Goal: Information Seeking & Learning: Learn about a topic

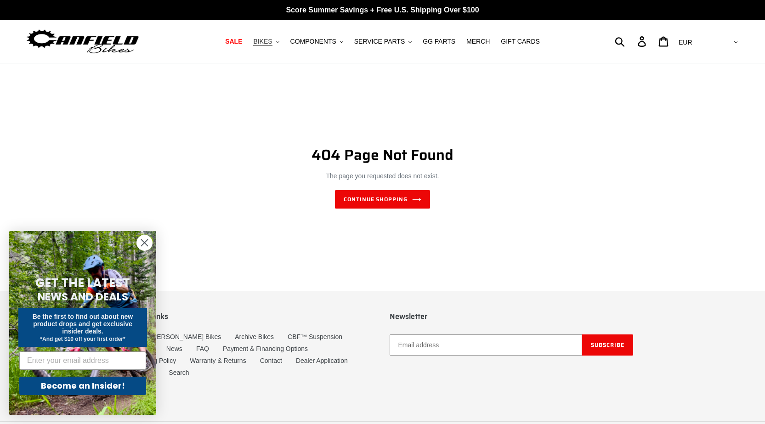
click at [283, 44] on button "BIKES .cls-1{fill:#231f20}" at bounding box center [265, 41] width 35 height 12
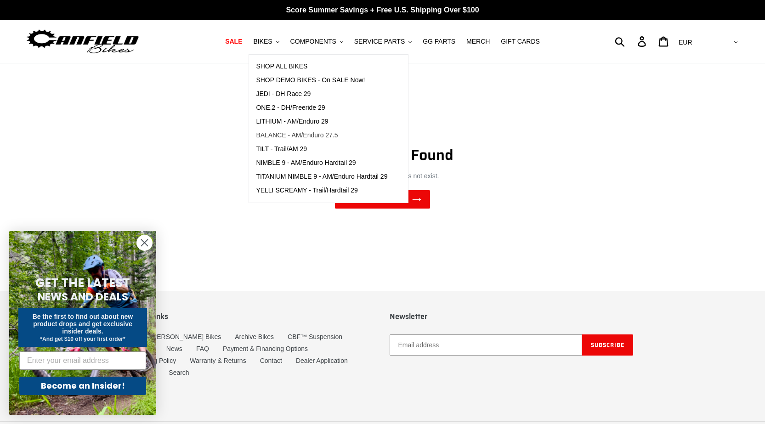
click at [309, 138] on span "BALANCE - AM/Enduro 27.5" at bounding box center [297, 135] width 82 height 8
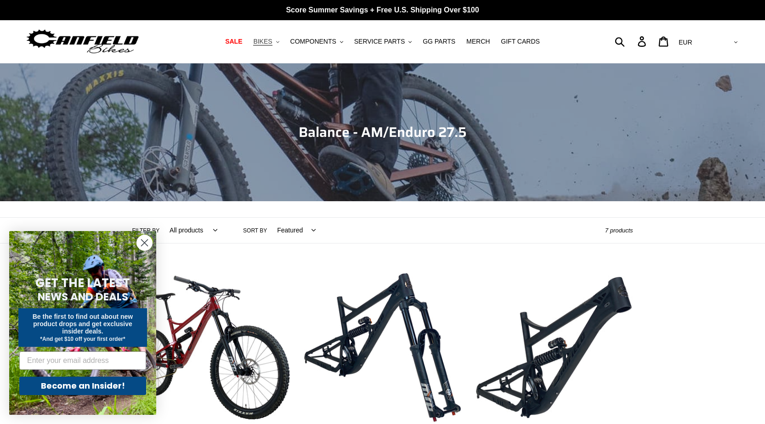
click at [283, 42] on button "BIKES .cls-1{fill:#231f20}" at bounding box center [265, 41] width 35 height 12
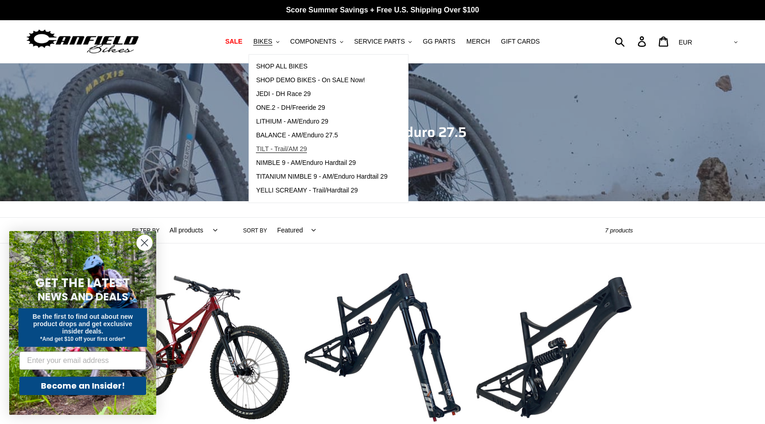
click at [299, 149] on span "TILT - Trail/AM 29" at bounding box center [281, 149] width 51 height 8
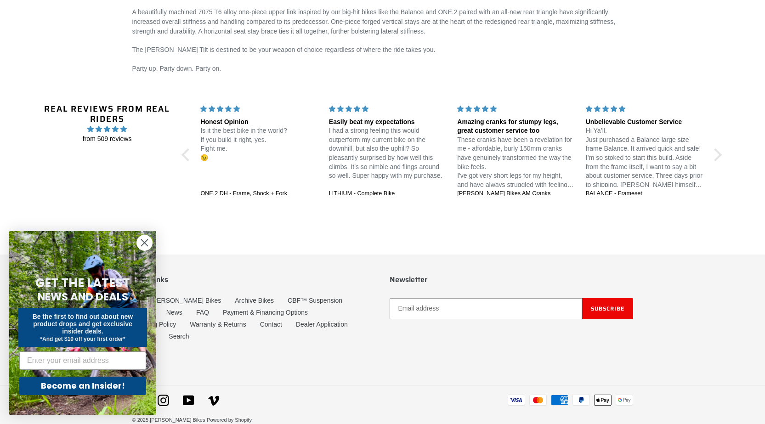
scroll to position [1520, 0]
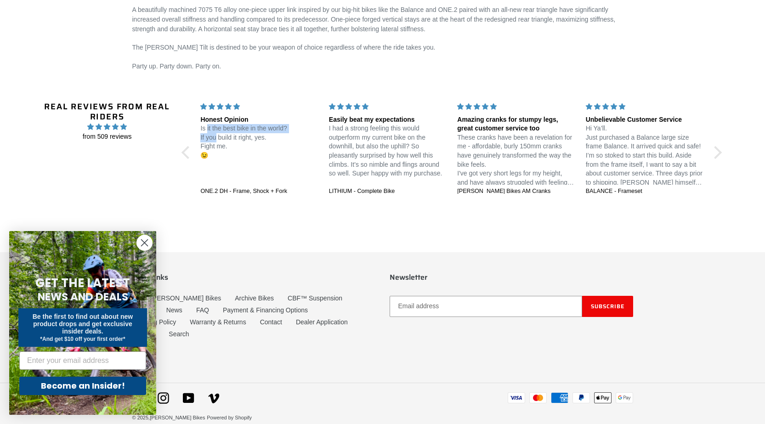
drag, startPoint x: 206, startPoint y: 126, endPoint x: 217, endPoint y: 135, distance: 14.7
click at [216, 135] on p "Is it the best bike in the world? If you build it right, yes. Fight me. 😉" at bounding box center [258, 142] width 117 height 36
click at [217, 136] on p "Is it the best bike in the world? If you build it right, yes. Fight me. 😉" at bounding box center [258, 142] width 117 height 36
click at [212, 129] on p "Is it the best bike in the world? If you build it right, yes. Fight me. 😉" at bounding box center [258, 142] width 117 height 36
drag, startPoint x: 209, startPoint y: 126, endPoint x: 217, endPoint y: 134, distance: 10.4
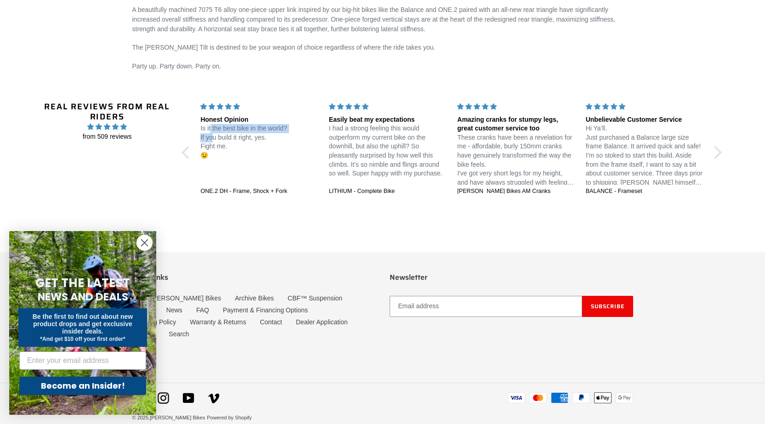
click at [216, 133] on p "Is it the best bike in the world? If you build it right, yes. Fight me. 😉" at bounding box center [258, 142] width 117 height 36
click at [218, 135] on p "Is it the best bike in the world? If you build it right, yes. Fight me. 😉" at bounding box center [258, 142] width 117 height 36
